Goal: Information Seeking & Learning: Find specific fact

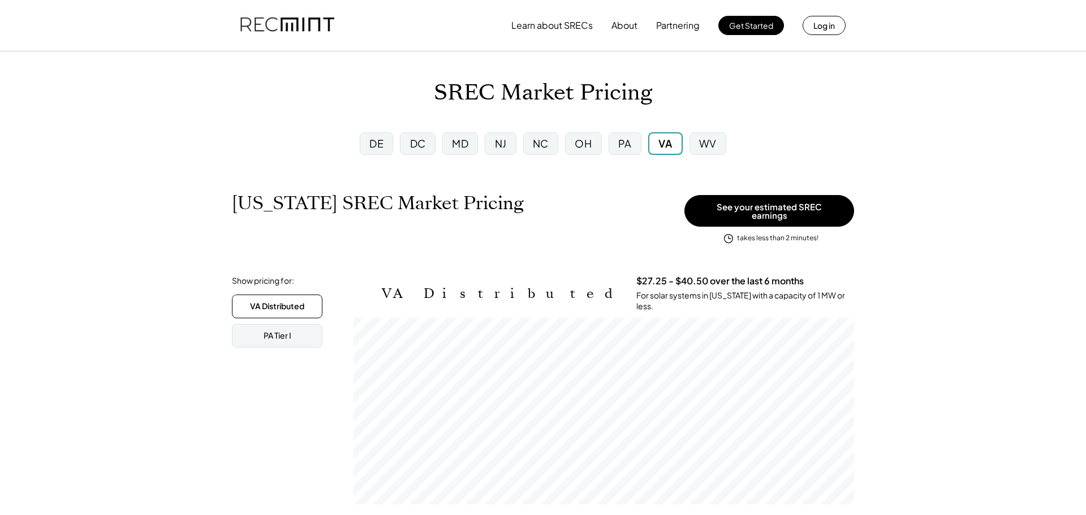
scroll to position [187, 501]
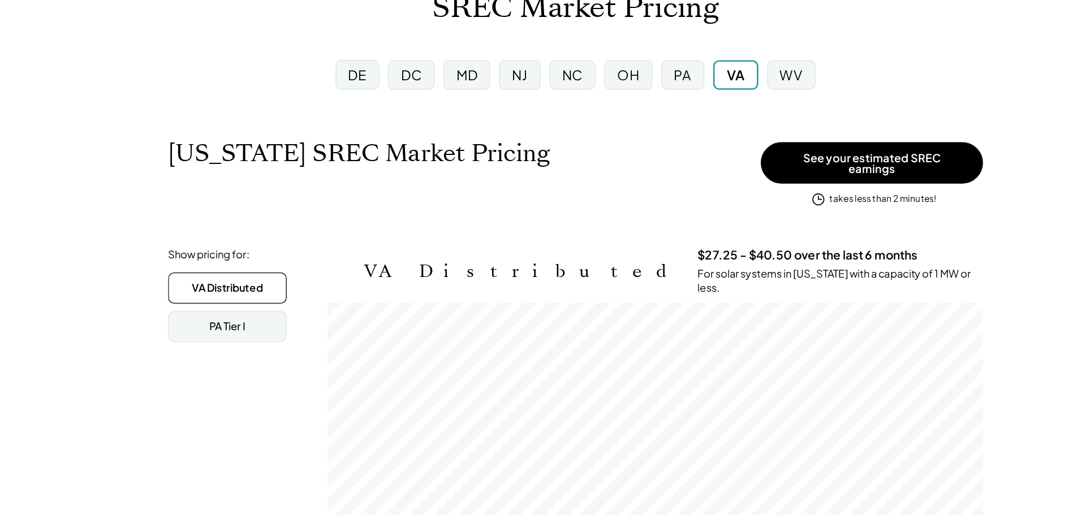
click at [412, 146] on div "DC" at bounding box center [418, 143] width 16 height 14
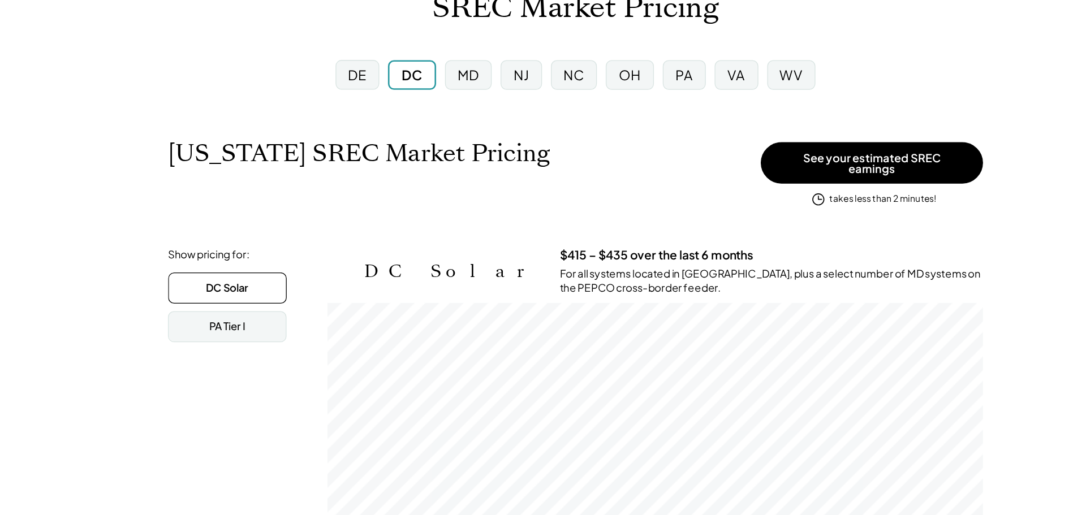
scroll to position [187, 501]
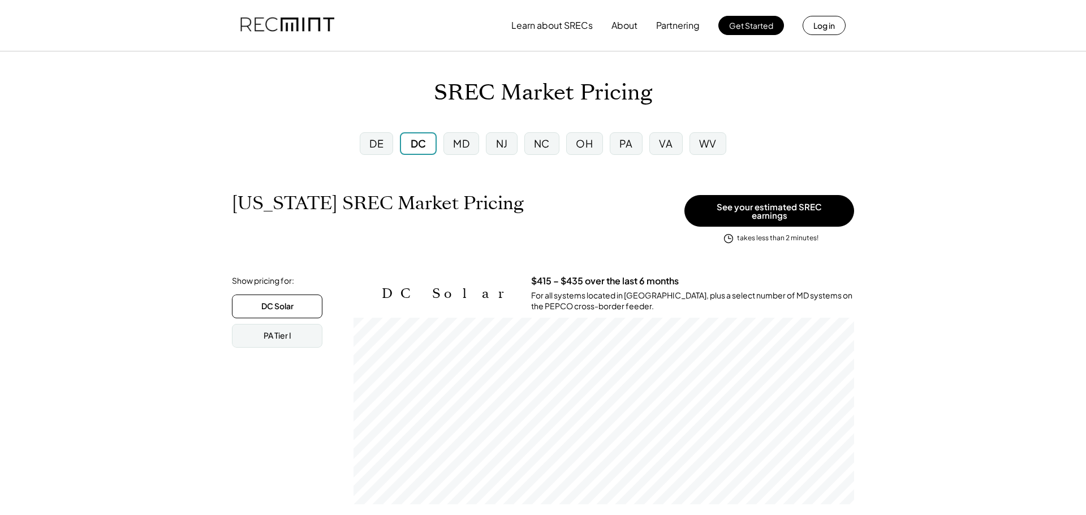
click at [705, 152] on div "WV" at bounding box center [708, 143] width 37 height 23
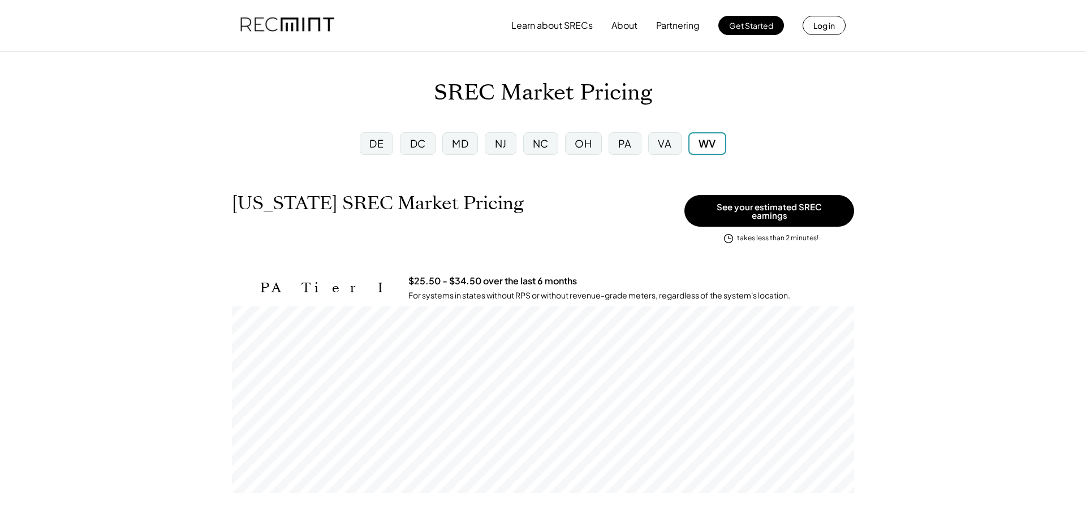
scroll to position [187, 622]
click at [621, 148] on div "PA" at bounding box center [625, 143] width 14 height 14
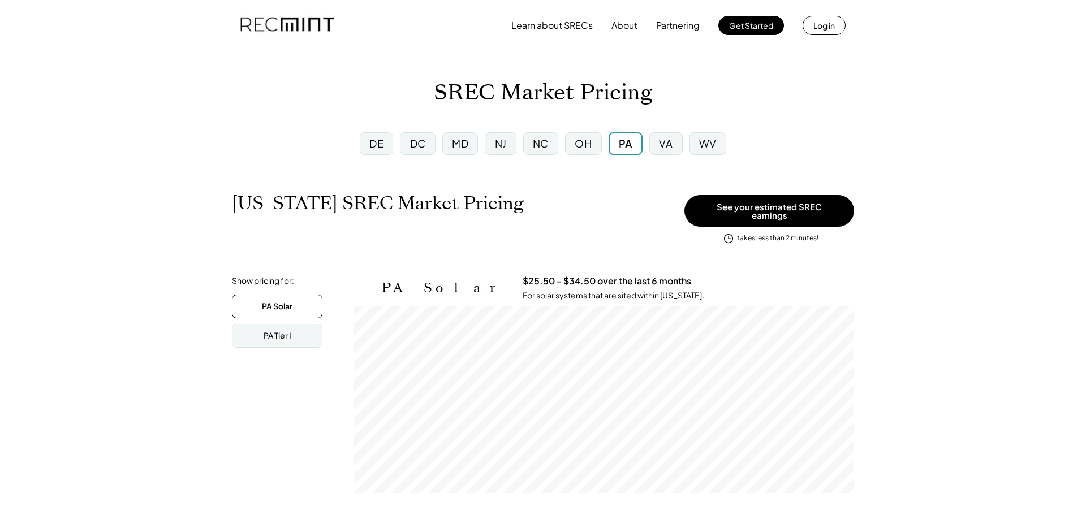
scroll to position [187, 501]
click at [589, 145] on div "OH" at bounding box center [583, 143] width 17 height 14
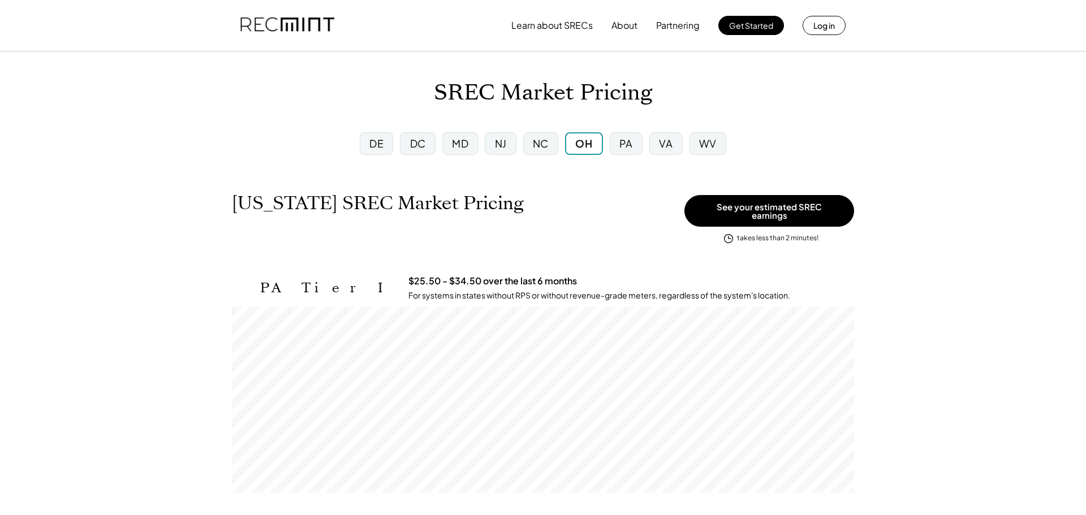
scroll to position [187, 622]
click at [547, 144] on div "NC" at bounding box center [541, 143] width 16 height 14
click at [502, 145] on div "NJ" at bounding box center [501, 143] width 12 height 14
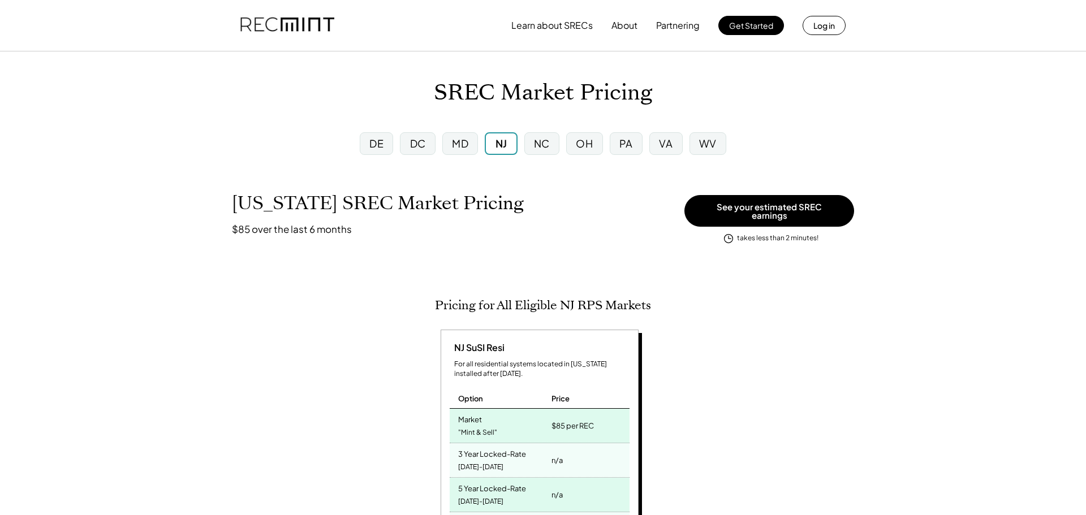
click at [471, 142] on div "MD" at bounding box center [460, 143] width 36 height 23
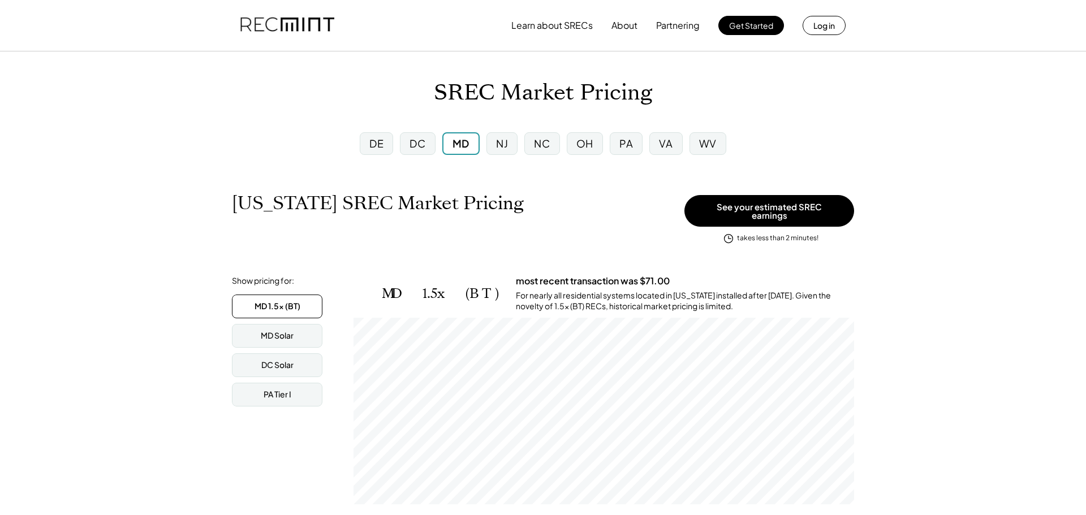
scroll to position [187, 501]
click at [295, 333] on div "MD Solar" at bounding box center [277, 336] width 91 height 24
